Goal: Task Accomplishment & Management: Check status

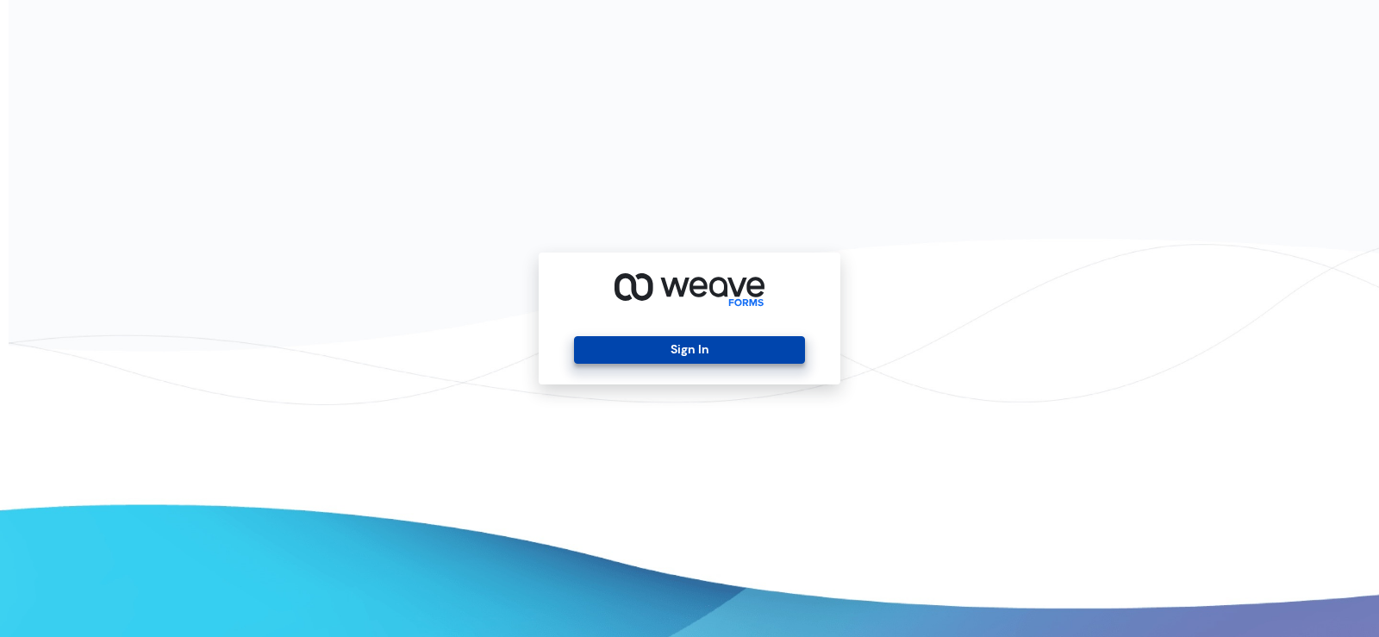
click at [683, 343] on button "Sign In" at bounding box center [689, 350] width 230 height 28
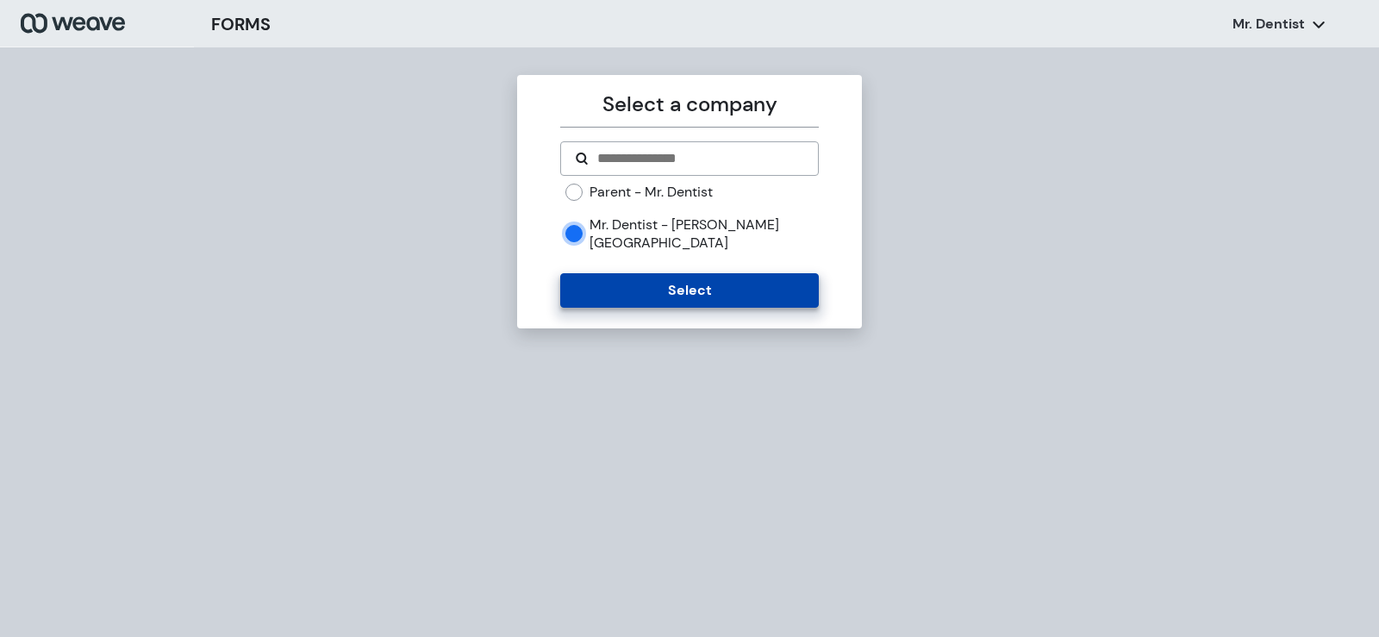
click at [574, 275] on button "Select" at bounding box center [689, 290] width 258 height 34
